Goal: Information Seeking & Learning: Check status

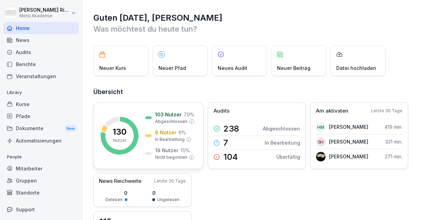
click at [136, 128] on icon at bounding box center [120, 136] width 38 height 38
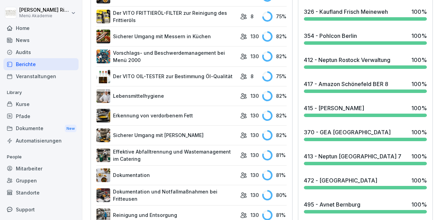
scroll to position [400, 0]
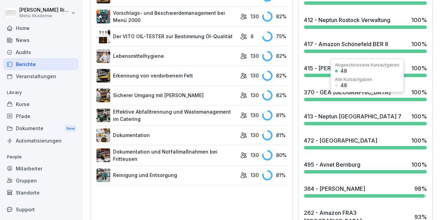
click at [330, 95] on div "370 - GEA [GEOGRAPHIC_DATA]" at bounding box center [347, 92] width 87 height 8
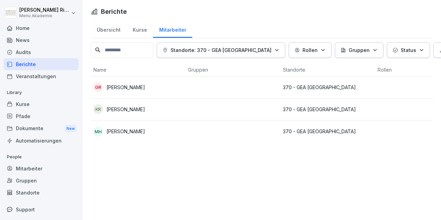
click at [183, 105] on td "KR [PERSON_NAME]" at bounding box center [138, 110] width 95 height 22
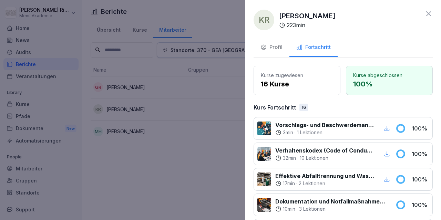
click at [271, 42] on button "Profil" at bounding box center [272, 48] width 36 height 19
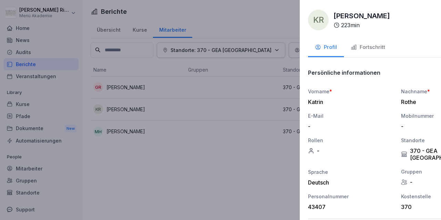
click at [199, 172] on div at bounding box center [220, 110] width 441 height 220
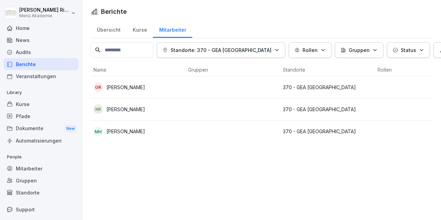
click at [110, 29] on div "Übersicht" at bounding box center [109, 29] width 36 height 18
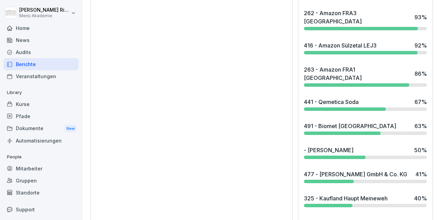
scroll to position [639, 0]
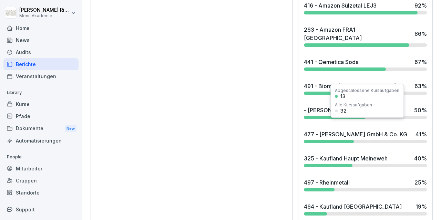
click at [327, 130] on div "477 - [PERSON_NAME] GmbH & Co. KG" at bounding box center [355, 134] width 103 height 8
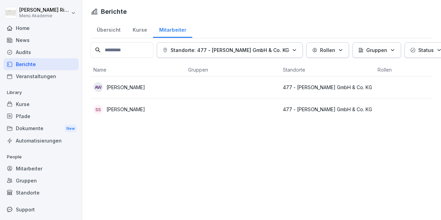
click at [143, 87] on p "[PERSON_NAME]" at bounding box center [125, 87] width 39 height 7
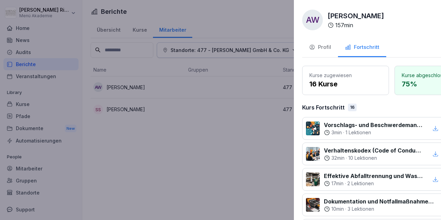
click at [185, 140] on div at bounding box center [220, 110] width 441 height 220
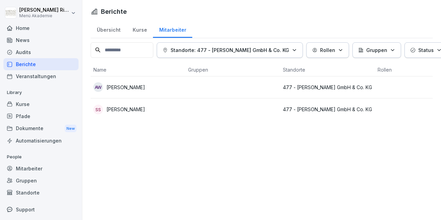
click at [134, 104] on td "SS [PERSON_NAME]" at bounding box center [138, 110] width 95 height 22
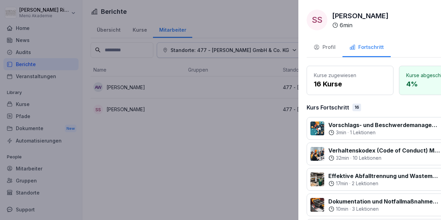
click at [157, 150] on div at bounding box center [220, 110] width 441 height 220
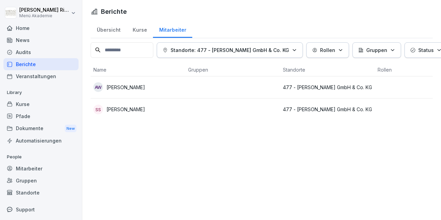
click at [113, 32] on div "Übersicht" at bounding box center [109, 29] width 36 height 18
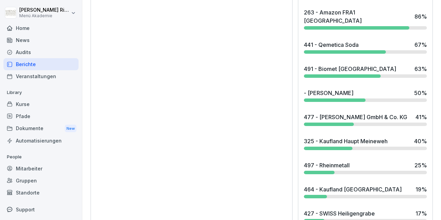
scroll to position [663, 0]
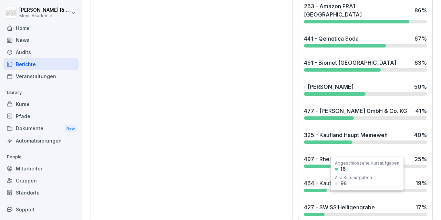
click at [338, 203] on div "427 - SWISS Heiligengrabe" at bounding box center [339, 207] width 71 height 8
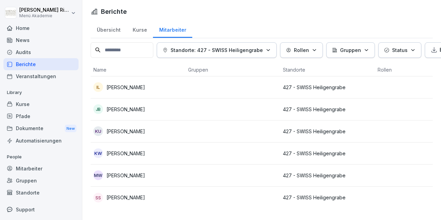
click at [127, 87] on p "[PERSON_NAME]" at bounding box center [125, 87] width 39 height 7
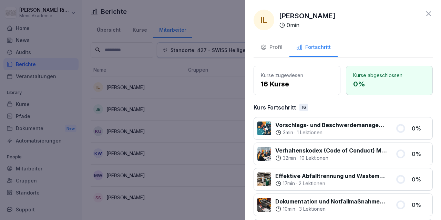
click at [129, 107] on div at bounding box center [220, 110] width 441 height 220
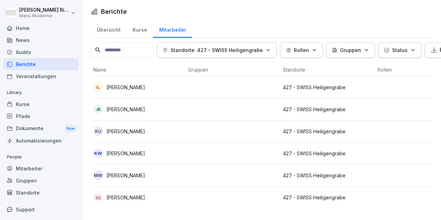
click at [127, 109] on p "[PERSON_NAME]" at bounding box center [125, 109] width 39 height 7
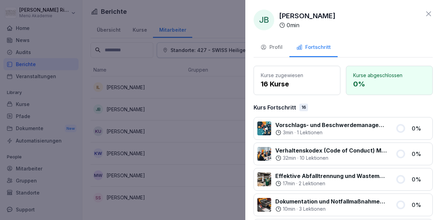
click at [146, 105] on div at bounding box center [220, 110] width 441 height 220
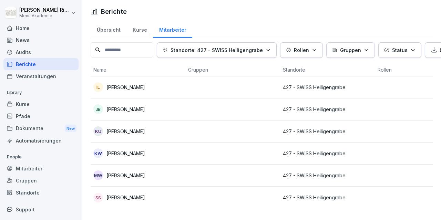
click at [130, 130] on p "[PERSON_NAME]" at bounding box center [125, 131] width 39 height 7
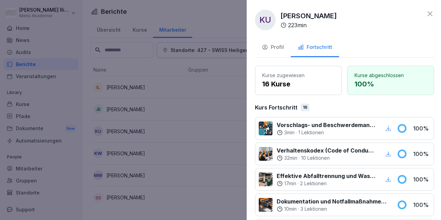
click at [177, 129] on div at bounding box center [220, 110] width 441 height 220
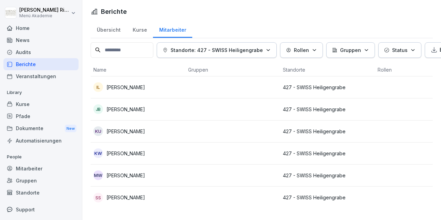
click at [133, 155] on p "[PERSON_NAME]" at bounding box center [125, 153] width 39 height 7
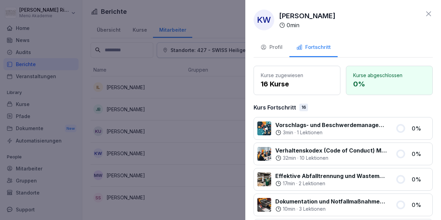
click at [181, 133] on div at bounding box center [220, 110] width 441 height 220
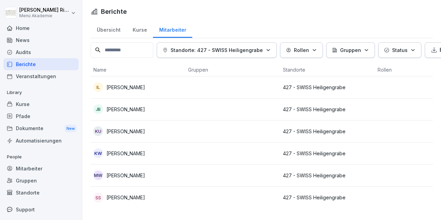
click at [134, 174] on p "[PERSON_NAME]" at bounding box center [125, 175] width 39 height 7
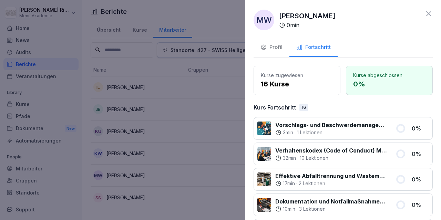
click at [172, 148] on div at bounding box center [220, 110] width 441 height 220
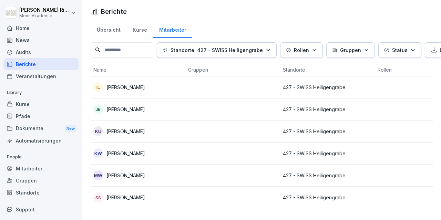
click at [123, 199] on p "[PERSON_NAME]" at bounding box center [125, 197] width 39 height 7
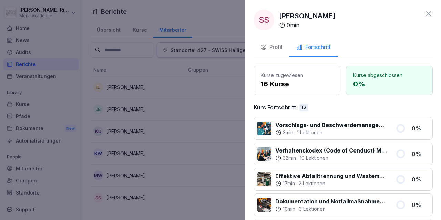
click at [173, 127] on div at bounding box center [220, 110] width 441 height 220
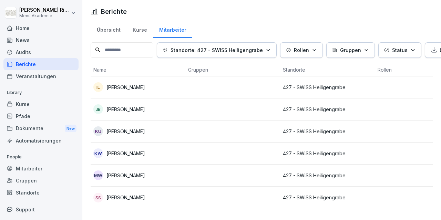
click at [131, 89] on p "[PERSON_NAME]" at bounding box center [125, 87] width 39 height 7
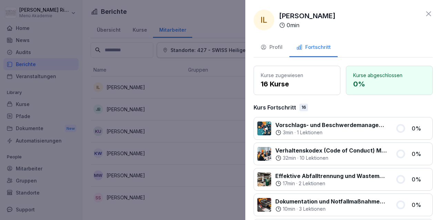
click at [176, 102] on div at bounding box center [220, 110] width 441 height 220
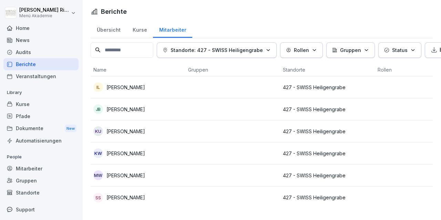
click at [109, 30] on div "Übersicht" at bounding box center [109, 29] width 36 height 18
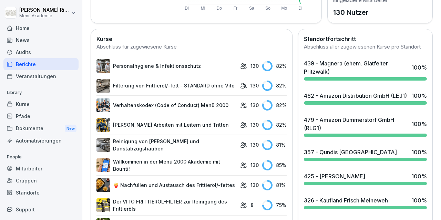
scroll to position [160, 0]
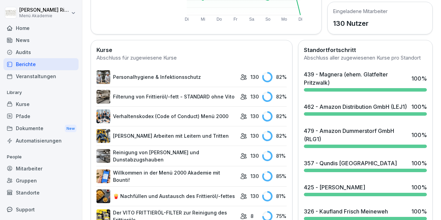
click at [44, 27] on div "Home" at bounding box center [40, 28] width 75 height 12
